Goal: Go to known website: Access a specific website the user already knows

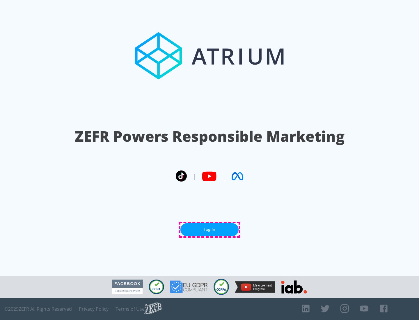
click at [209, 229] on link "Log In" at bounding box center [209, 229] width 58 height 13
